Goal: Navigation & Orientation: Find specific page/section

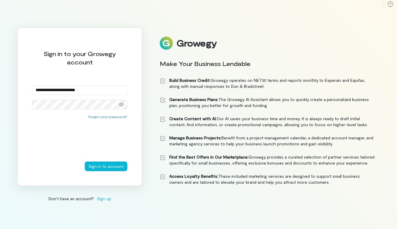
type input "**********"
click at [107, 166] on button "Sign in to account" at bounding box center [106, 167] width 43 height 10
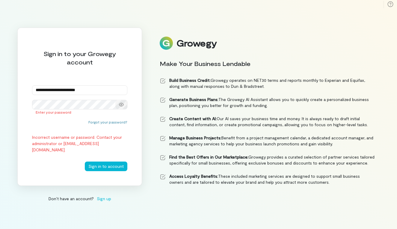
click at [121, 105] on icon at bounding box center [121, 104] width 5 height 5
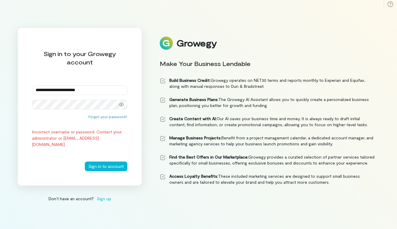
click at [121, 105] on icon at bounding box center [121, 104] width 5 height 5
click at [74, 110] on div "**********" at bounding box center [79, 107] width 125 height 158
click at [107, 166] on button "Sign in to account" at bounding box center [106, 167] width 43 height 10
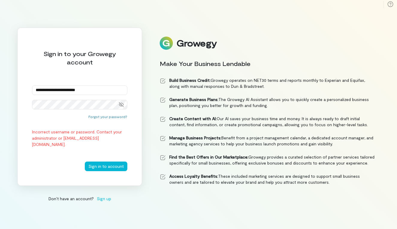
click at [107, 166] on button "Sign in to account" at bounding box center [106, 167] width 43 height 10
click at [106, 117] on button "Forgot your password?" at bounding box center [107, 116] width 39 height 5
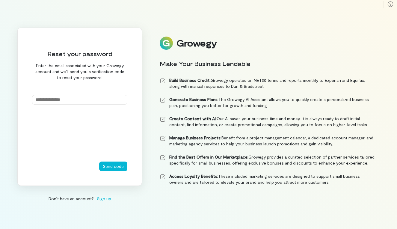
click at [83, 98] on input "email" at bounding box center [79, 100] width 95 height 10
type input "**********"
click at [114, 166] on button "Send code" at bounding box center [113, 167] width 28 height 10
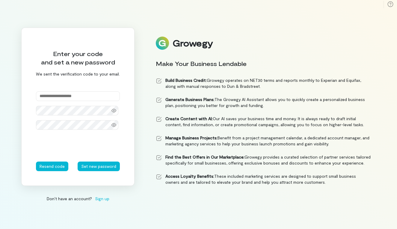
click at [64, 96] on input "text" at bounding box center [78, 96] width 84 height 10
type input "******"
click at [112, 110] on div at bounding box center [78, 111] width 84 height 10
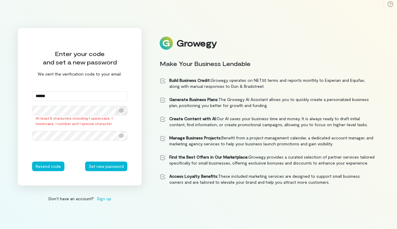
click at [123, 112] on icon at bounding box center [121, 110] width 5 height 5
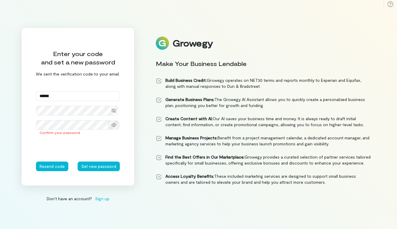
click at [113, 127] on icon at bounding box center [114, 125] width 5 height 4
click at [94, 165] on button "Set new password" at bounding box center [99, 167] width 42 height 10
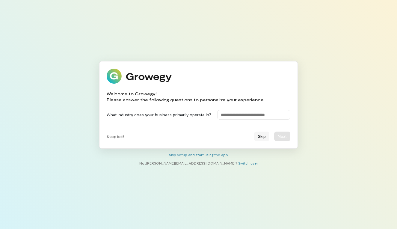
click at [260, 138] on button "Skip" at bounding box center [261, 137] width 15 height 10
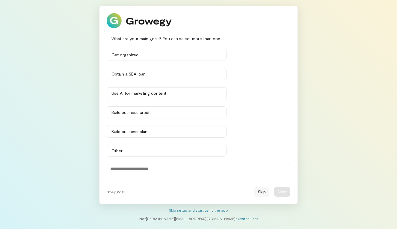
click at [260, 192] on button "Skip" at bounding box center [261, 192] width 15 height 10
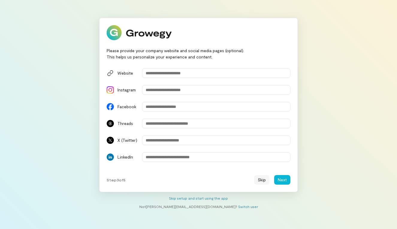
click at [264, 180] on button "Skip" at bounding box center [261, 180] width 15 height 10
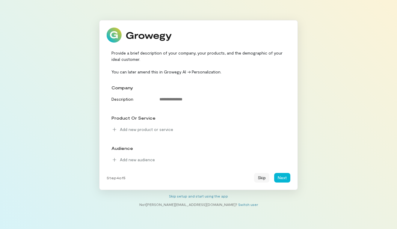
click at [262, 178] on button "Skip" at bounding box center [261, 178] width 15 height 10
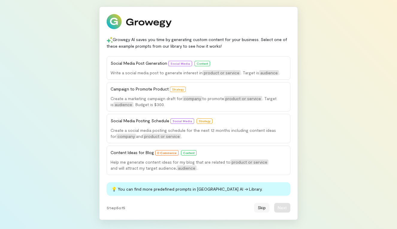
click at [263, 208] on button "Skip" at bounding box center [261, 208] width 15 height 10
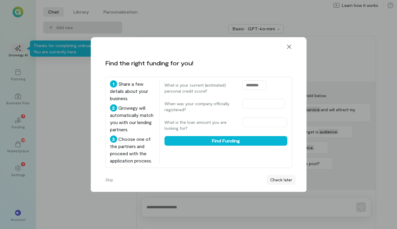
click at [279, 185] on button "Check later" at bounding box center [281, 180] width 29 height 10
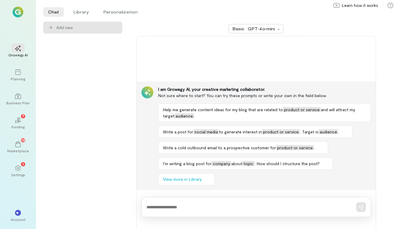
click at [19, 12] on img at bounding box center [18, 12] width 11 height 11
click at [18, 101] on div "Business Plan" at bounding box center [17, 102] width 23 height 5
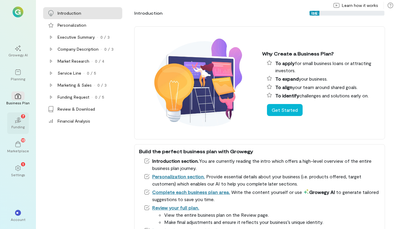
click at [22, 127] on div "Funding" at bounding box center [17, 126] width 13 height 5
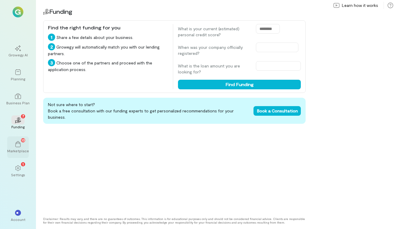
click at [18, 150] on div "Marketplace" at bounding box center [18, 150] width 22 height 5
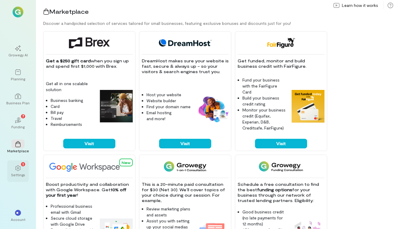
click at [10, 171] on div "1 Settings" at bounding box center [18, 171] width 22 height 22
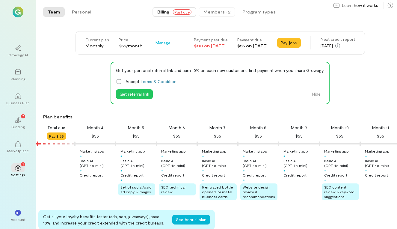
click at [221, 9] on div "Members · 2" at bounding box center [217, 12] width 27 height 6
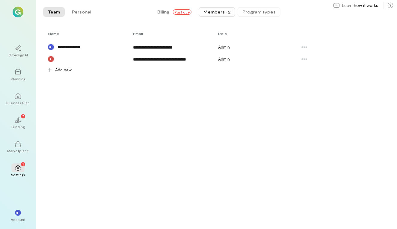
click at [259, 11] on button "Program types" at bounding box center [259, 12] width 43 height 10
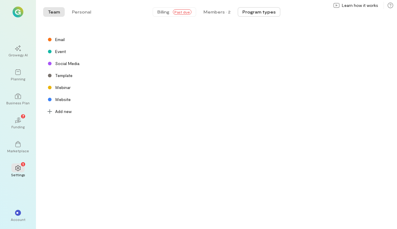
click at [164, 14] on span "Billing" at bounding box center [163, 12] width 12 height 6
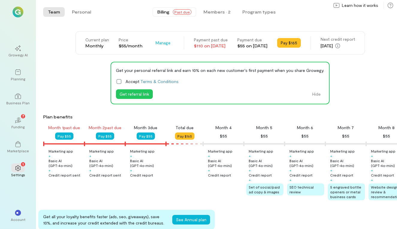
scroll to position [0, 61]
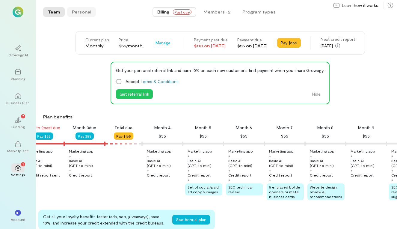
click at [77, 12] on button "Personal" at bounding box center [81, 12] width 29 height 10
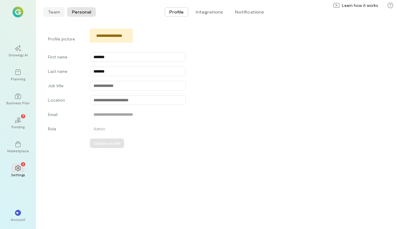
click at [57, 12] on button "Team" at bounding box center [54, 12] width 22 height 10
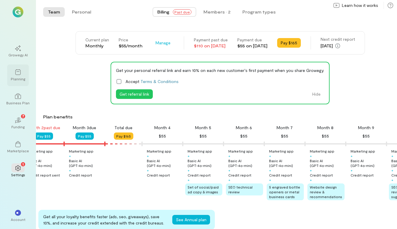
click at [16, 77] on div "Planning" at bounding box center [18, 78] width 14 height 5
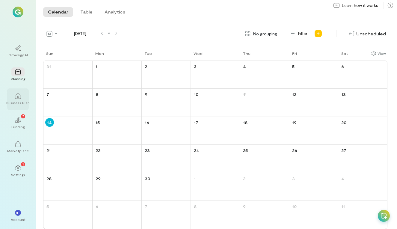
click at [17, 99] on icon at bounding box center [18, 96] width 6 height 5
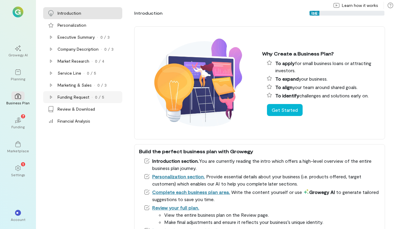
click at [85, 99] on div "Funding Request" at bounding box center [74, 97] width 32 height 6
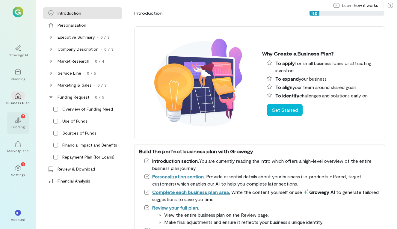
click at [22, 122] on div "02 7" at bounding box center [17, 119] width 13 height 9
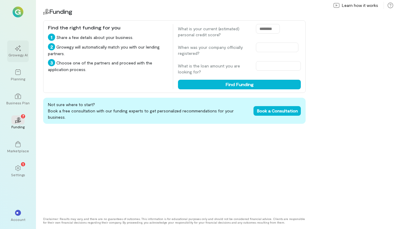
click at [18, 50] on icon at bounding box center [18, 48] width 6 height 6
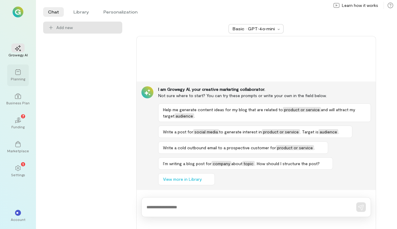
click at [16, 72] on icon at bounding box center [18, 72] width 6 height 6
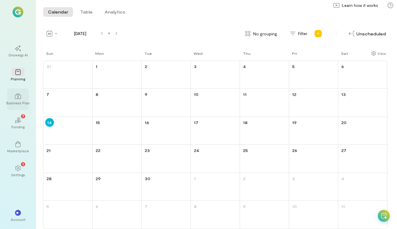
click at [22, 95] on div at bounding box center [17, 95] width 13 height 9
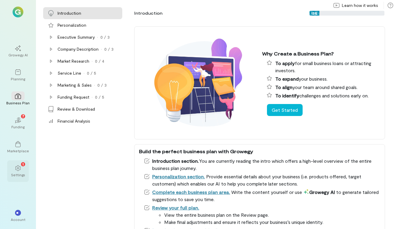
click at [17, 170] on icon at bounding box center [17, 168] width 5 height 6
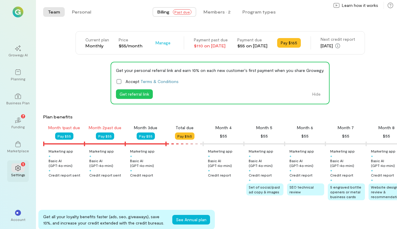
scroll to position [0, 61]
